Goal: Task Accomplishment & Management: Manage account settings

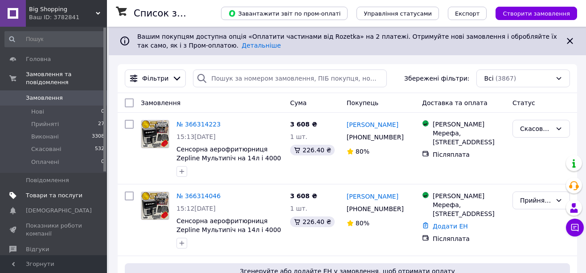
click at [45, 192] on span "Товари та послуги" at bounding box center [54, 196] width 57 height 8
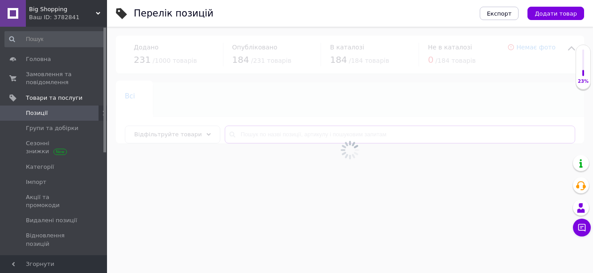
click at [296, 138] on input "text" at bounding box center [400, 135] width 350 height 18
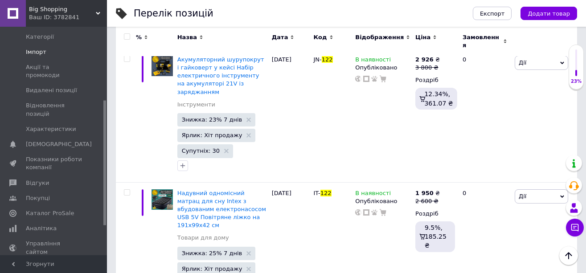
scroll to position [134, 0]
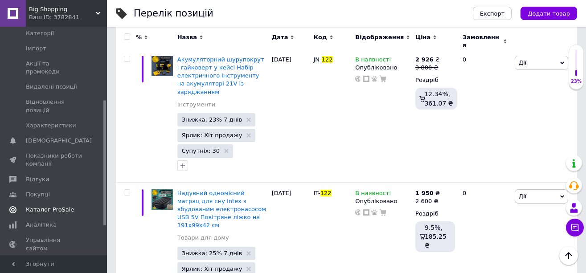
type input "122"
click at [50, 206] on span "Каталог ProSale" at bounding box center [50, 210] width 48 height 8
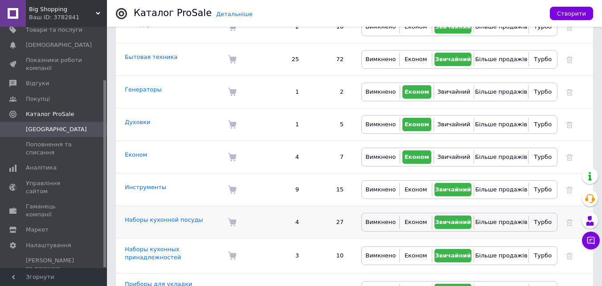
scroll to position [267, 0]
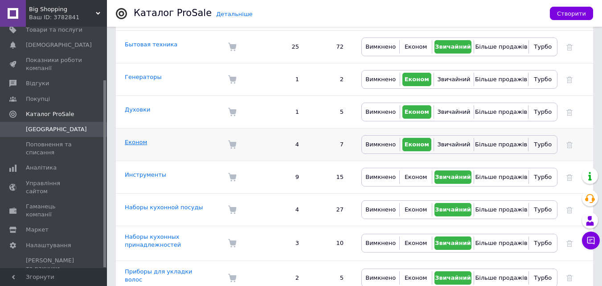
click at [141, 139] on link "Економ" at bounding box center [136, 142] width 22 height 7
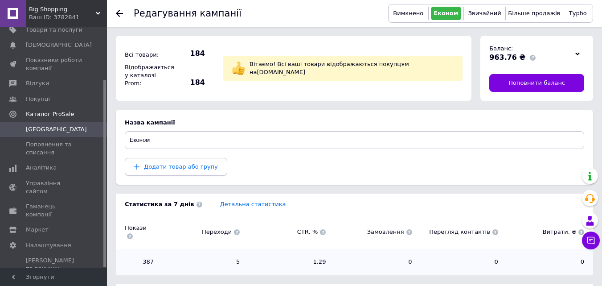
click at [159, 165] on span "Додати товар або групу" at bounding box center [181, 166] width 74 height 7
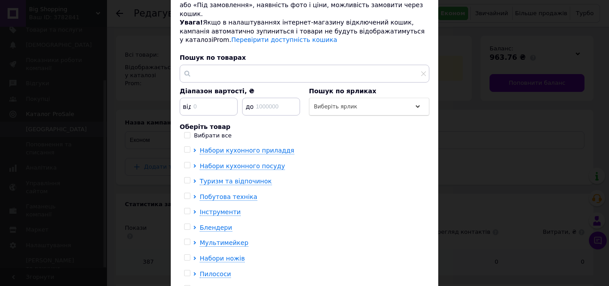
scroll to position [89, 0]
click at [217, 208] on span "Інструменти" at bounding box center [220, 211] width 41 height 7
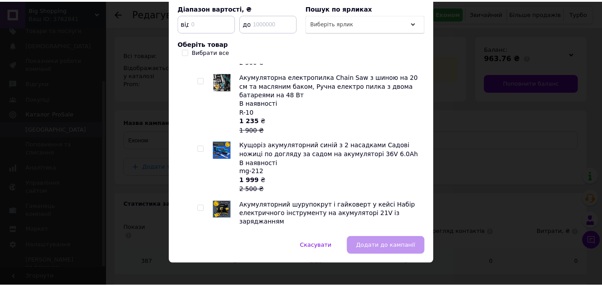
scroll to position [357, 0]
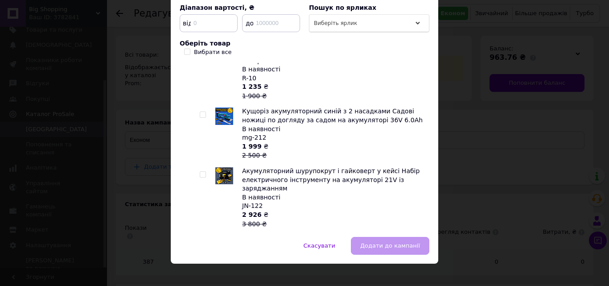
click at [205, 167] on div at bounding box center [204, 198] width 9 height 62
click at [202, 172] on input "checkbox" at bounding box center [203, 175] width 6 height 6
checkbox input "true"
click at [372, 242] on span "Додати до кампанії" at bounding box center [390, 245] width 60 height 7
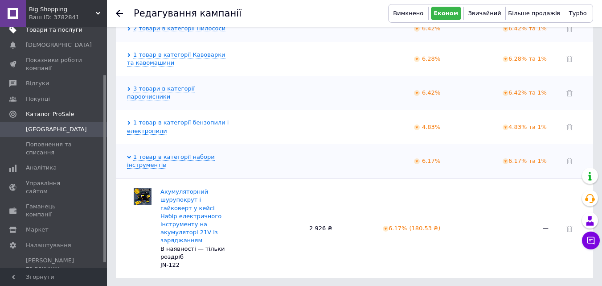
scroll to position [24, 0]
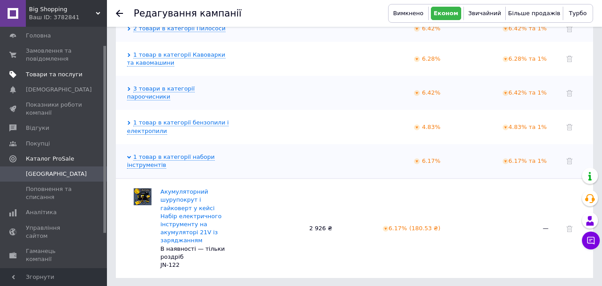
click at [66, 74] on span "Товари та послуги" at bounding box center [54, 74] width 57 height 8
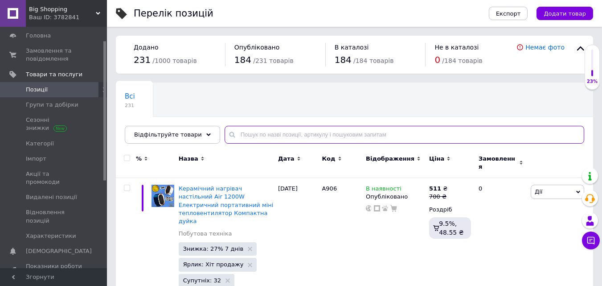
click at [328, 127] on input "text" at bounding box center [405, 135] width 360 height 18
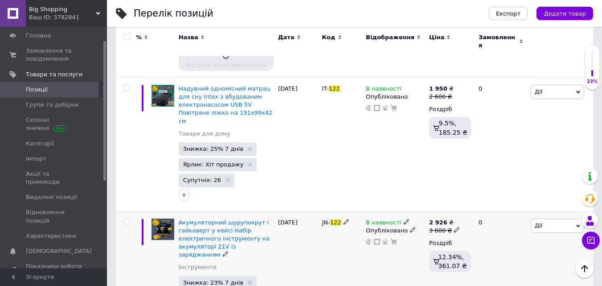
scroll to position [223, 0]
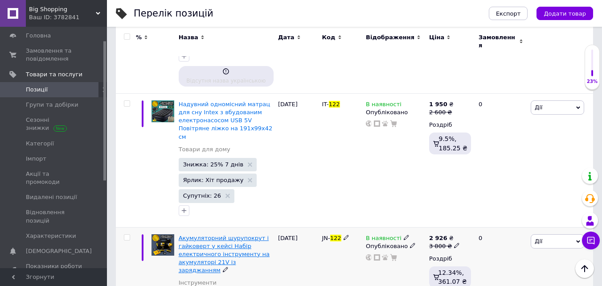
type input "122"
click at [212, 234] on span "Акумуляторний шурупокрут і гайковерт у кейсі Набір електричного інструменту на …" at bounding box center [224, 253] width 91 height 39
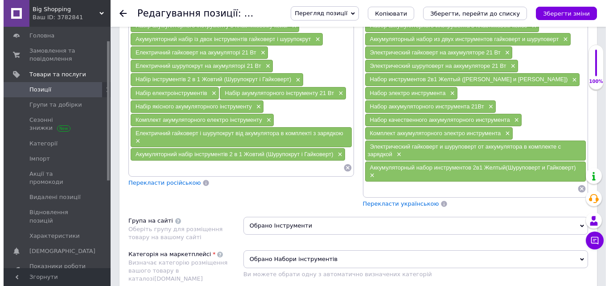
scroll to position [1145, 0]
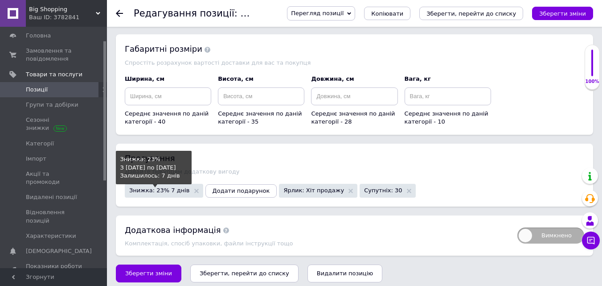
click at [171, 187] on span "Знижка: 23% 7 днів" at bounding box center [159, 190] width 61 height 6
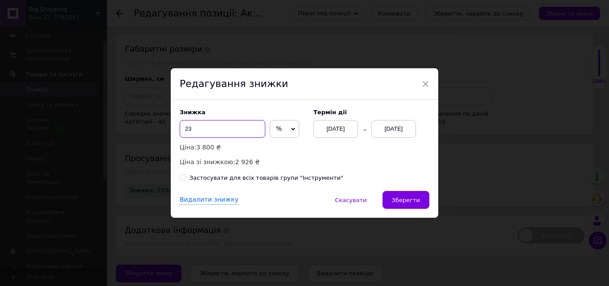
click at [193, 121] on input "23" at bounding box center [223, 129] width 86 height 18
type input "36"
click at [393, 205] on button "Зберегти" at bounding box center [405, 200] width 47 height 18
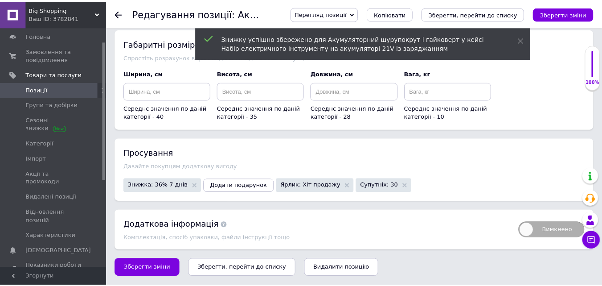
scroll to position [1138, 0]
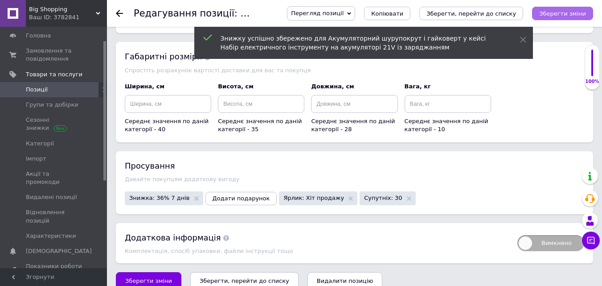
click at [552, 8] on button "Зберегти зміни" at bounding box center [562, 13] width 61 height 13
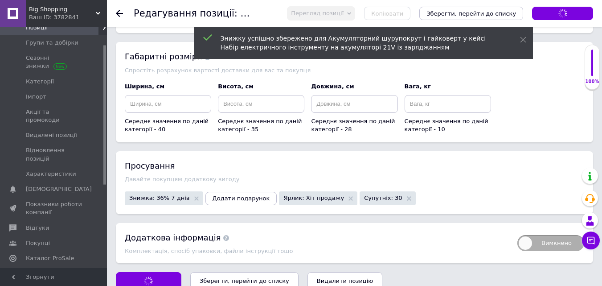
scroll to position [175, 0]
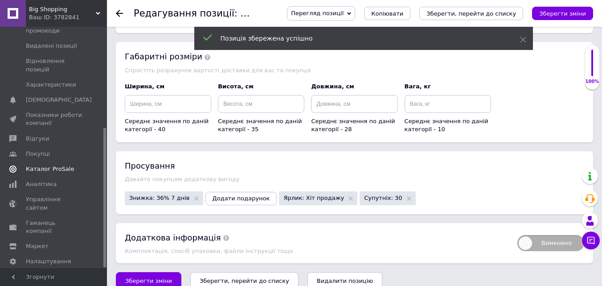
click at [46, 165] on span "Каталог ProSale" at bounding box center [50, 169] width 48 height 8
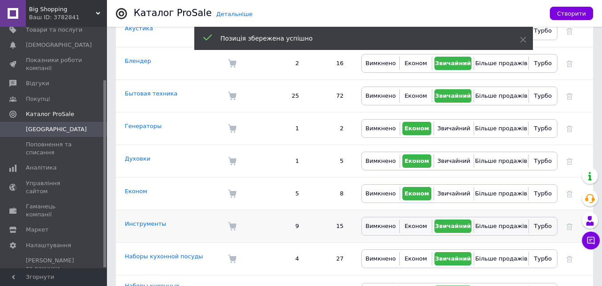
scroll to position [223, 0]
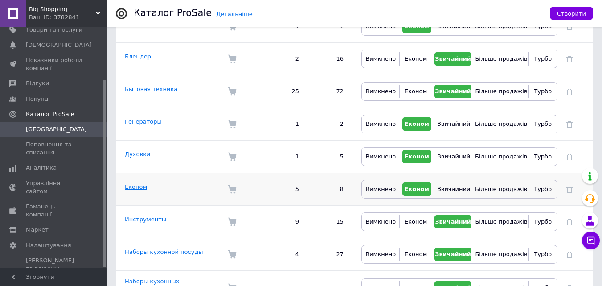
click at [134, 183] on link "Економ" at bounding box center [136, 186] width 22 height 7
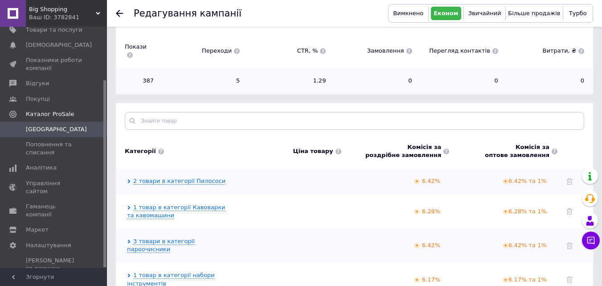
scroll to position [242, 0]
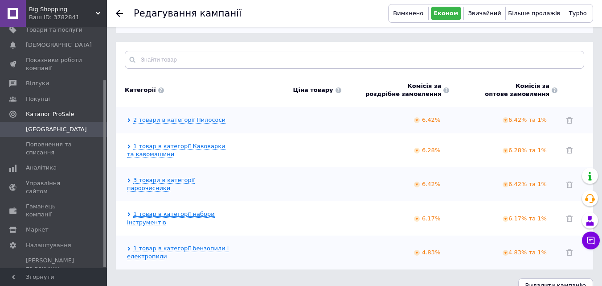
click at [153, 210] on link "1 товар в категорії набори інструментів" at bounding box center [171, 217] width 88 height 15
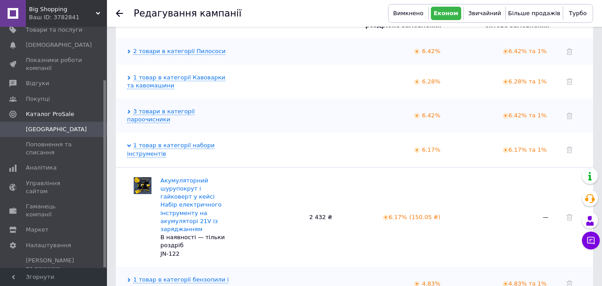
scroll to position [331, 0]
